Goal: Task Accomplishment & Management: Manage account settings

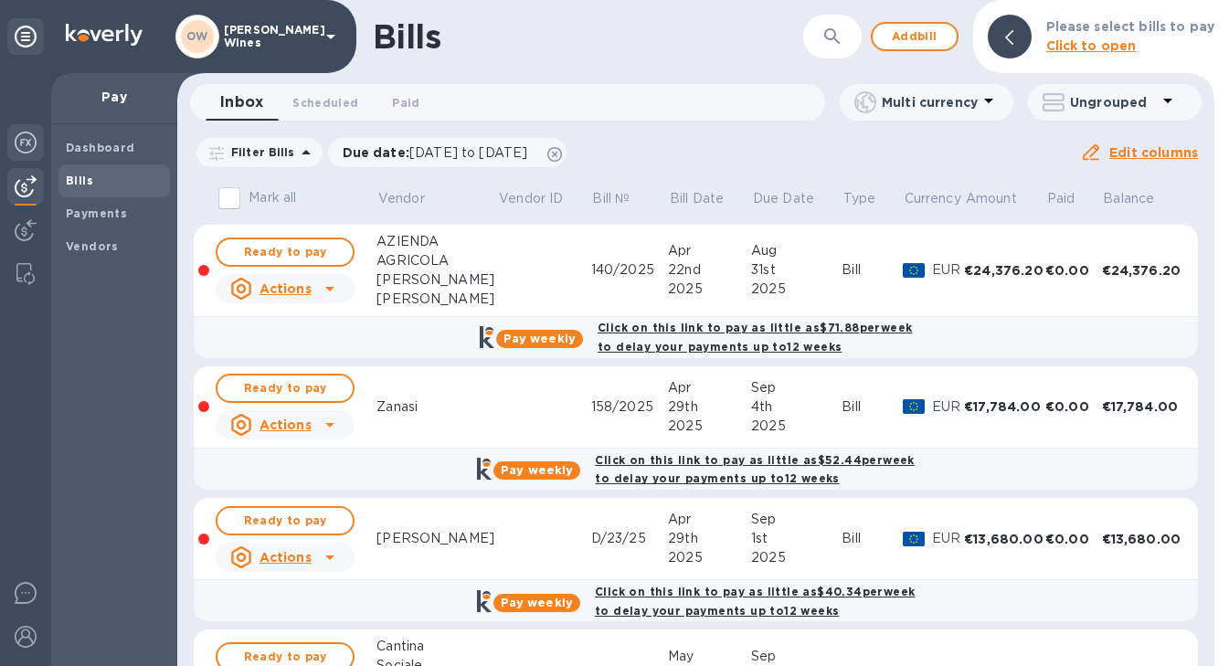
click at [28, 136] on img at bounding box center [26, 143] width 22 height 22
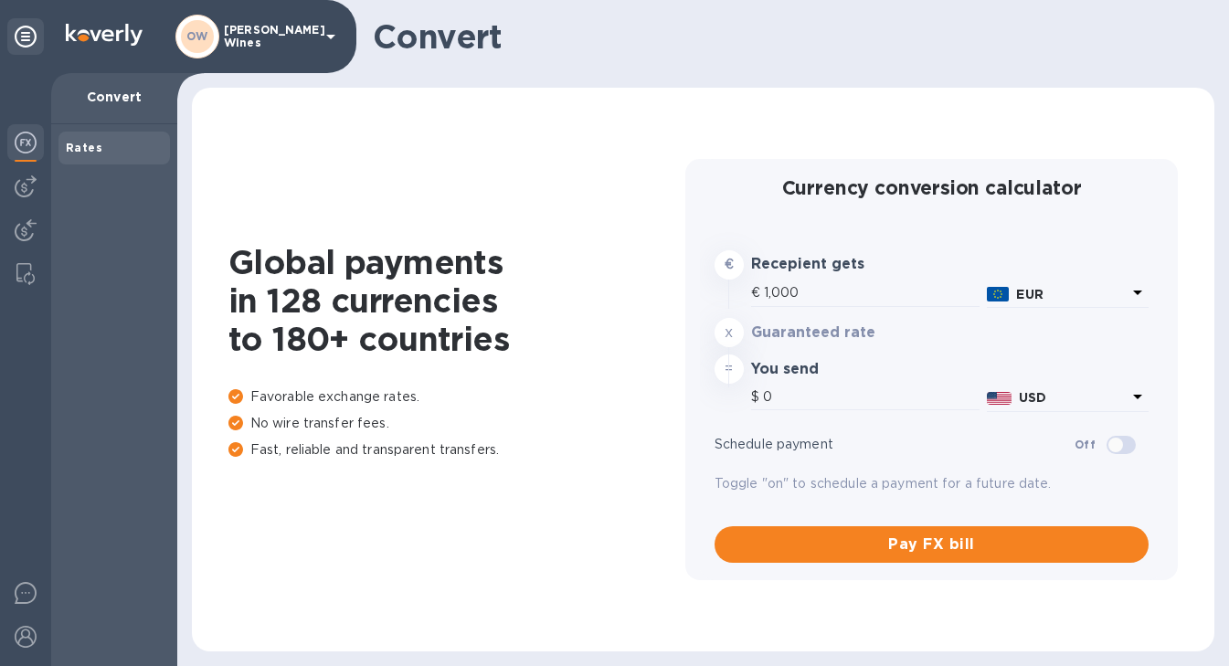
type input "1,179.1"
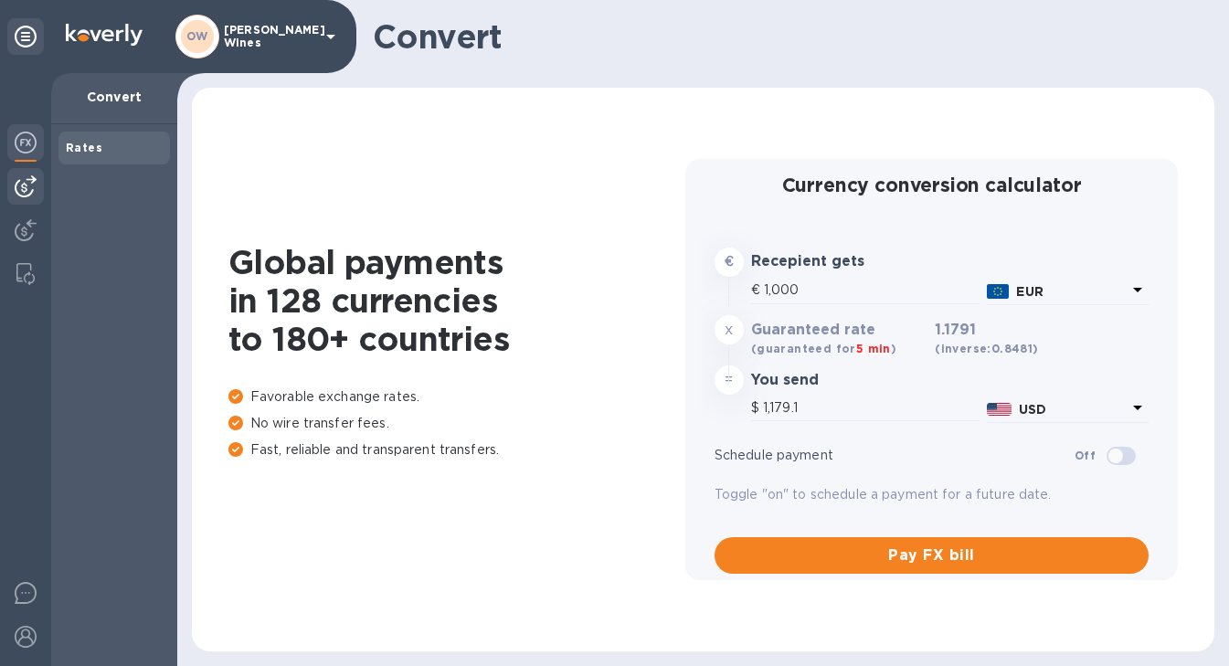
click at [21, 183] on img at bounding box center [26, 186] width 22 height 22
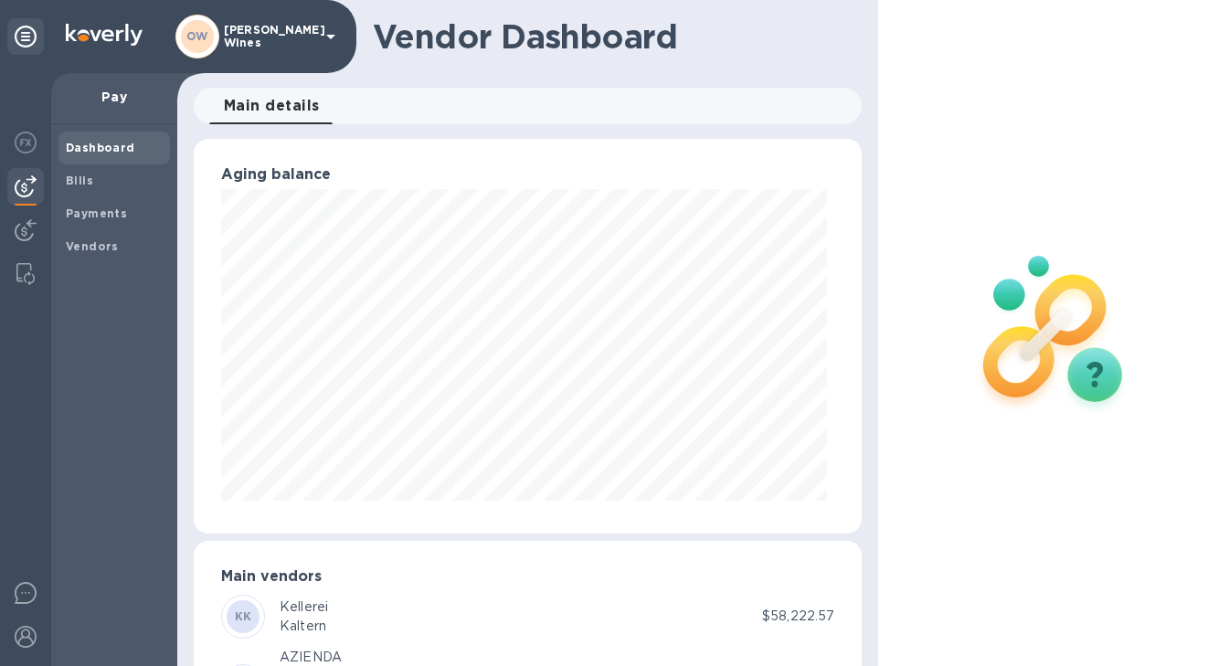
scroll to position [913427, 913160]
click at [80, 180] on b "Bills" at bounding box center [79, 181] width 27 height 14
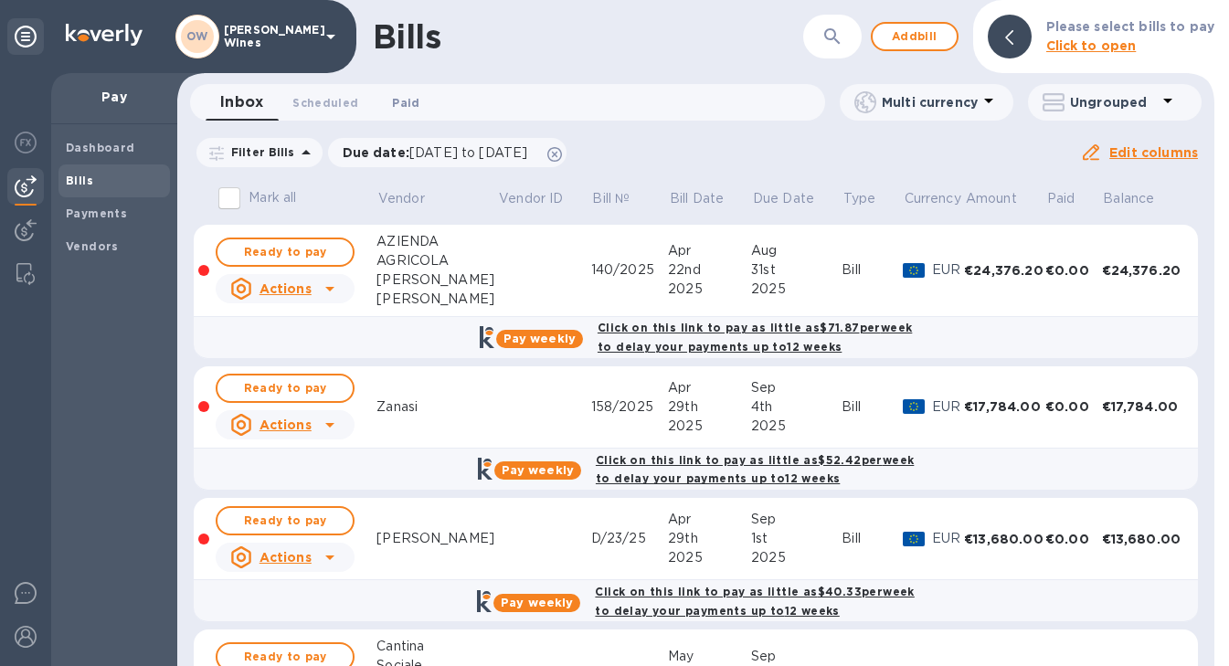
click at [408, 105] on span "Paid 0" at bounding box center [405, 102] width 27 height 19
